Goal: Task Accomplishment & Management: Use online tool/utility

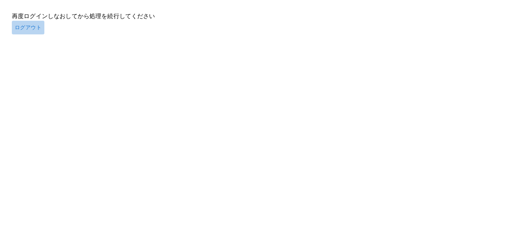
click at [34, 27] on button "ログアウト" at bounding box center [28, 28] width 33 height 14
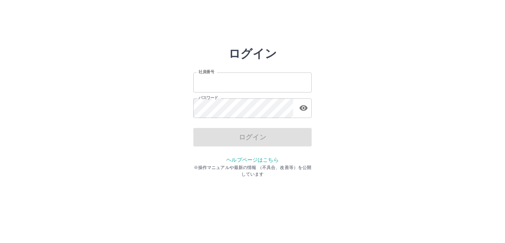
type input "*******"
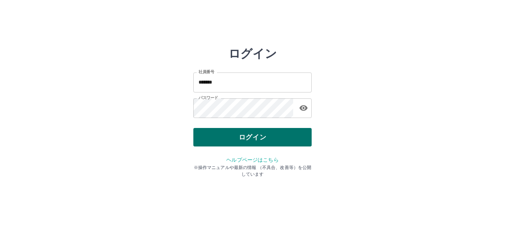
click at [266, 138] on div "ログイン" at bounding box center [252, 137] width 118 height 18
click at [280, 137] on button "ログイン" at bounding box center [252, 137] width 118 height 18
